Goal: Task Accomplishment & Management: Manage account settings

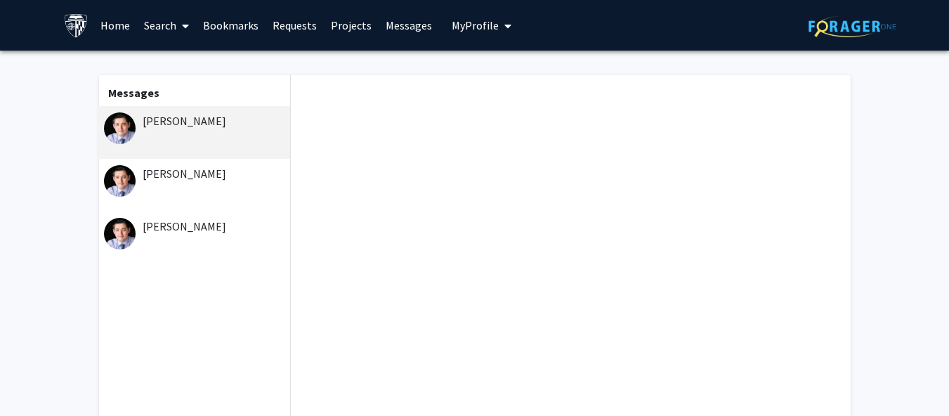
click at [836, 25] on img at bounding box center [853, 26] width 88 height 22
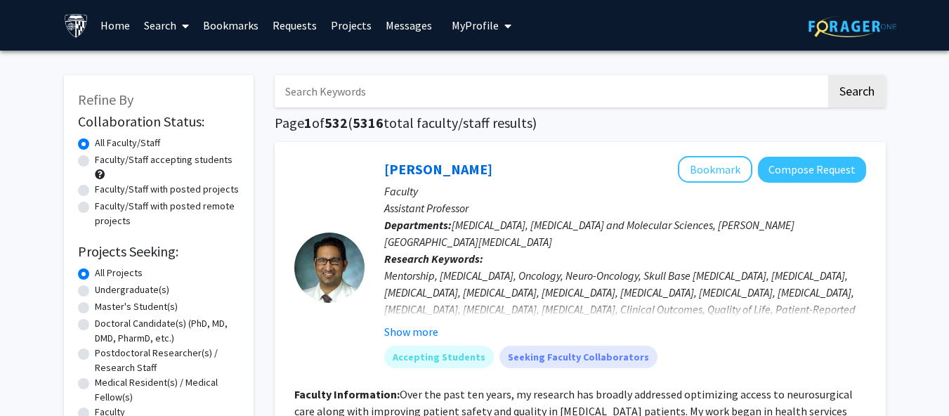
click at [411, 20] on link "Messages" at bounding box center [409, 25] width 60 height 49
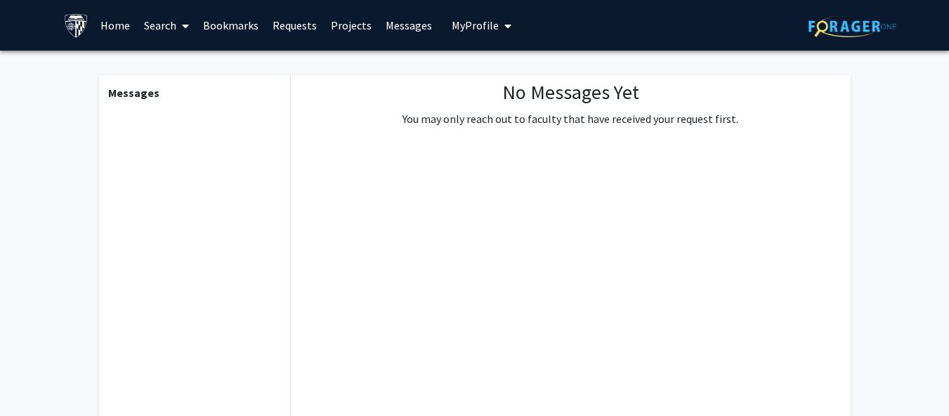
click at [472, 32] on span "My Profile" at bounding box center [475, 25] width 47 height 14
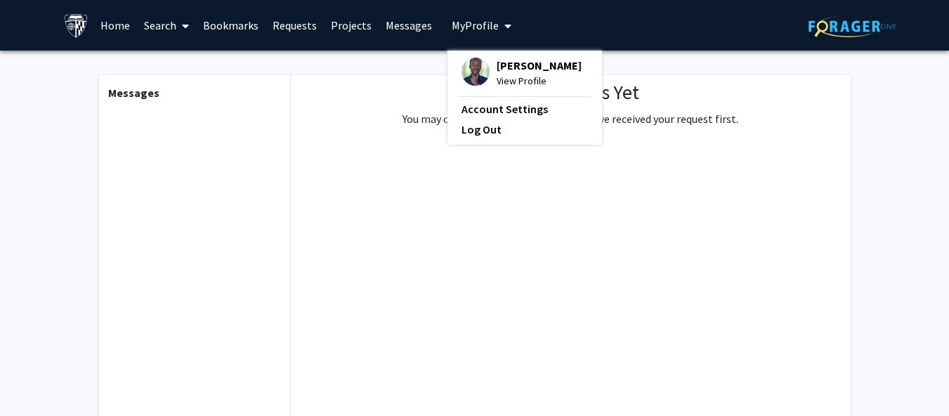
click at [497, 60] on span "[PERSON_NAME]" at bounding box center [539, 65] width 85 height 15
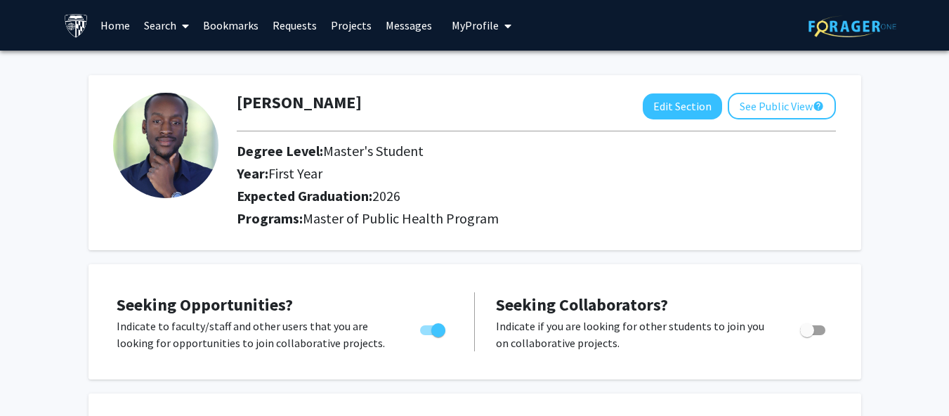
click at [202, 136] on img at bounding box center [165, 145] width 105 height 105
click at [674, 106] on button "Edit Section" at bounding box center [682, 106] width 79 height 26
select select "first_year"
select select "2026"
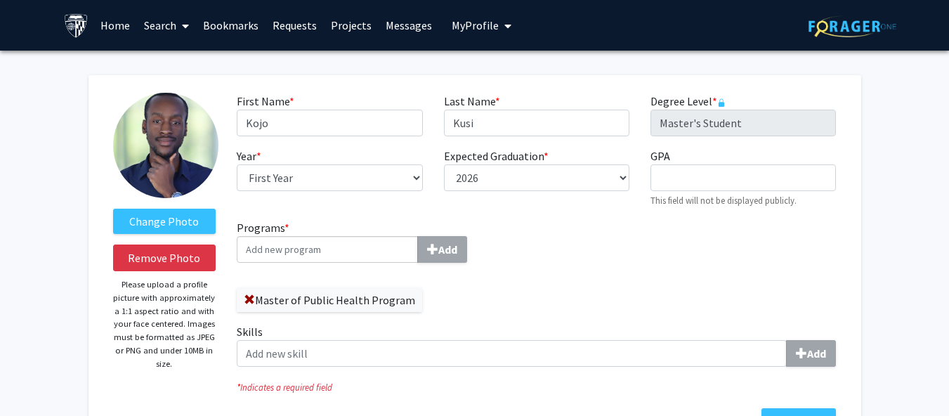
click at [169, 151] on img at bounding box center [165, 145] width 105 height 105
